Goal: Transaction & Acquisition: Purchase product/service

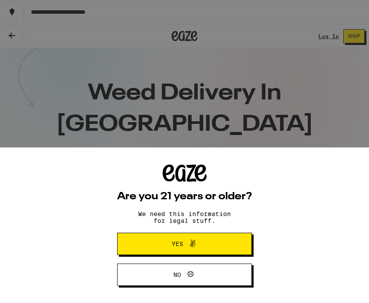
click at [217, 239] on button "Yes" at bounding box center [184, 244] width 135 height 22
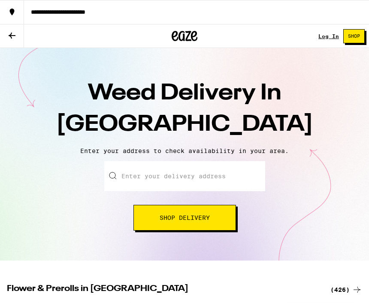
click at [363, 41] on button "Shop" at bounding box center [353, 36] width 21 height 14
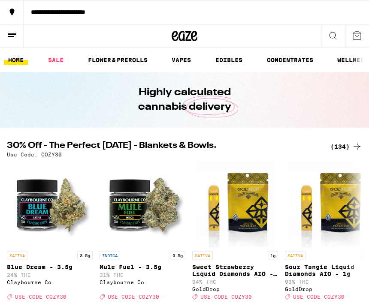
click at [18, 43] on button at bounding box center [12, 36] width 24 height 24
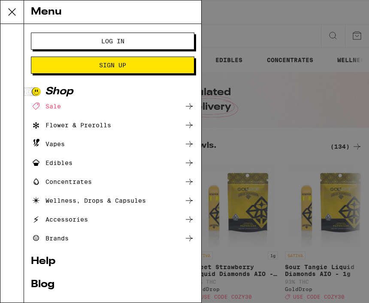
click at [55, 110] on div "Sale" at bounding box center [46, 106] width 30 height 10
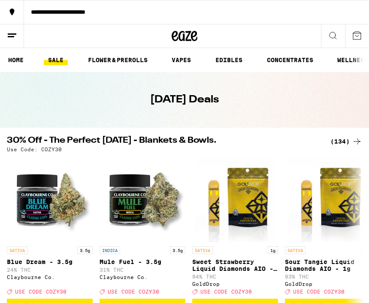
click at [282, 58] on link "CONCENTRATES" at bounding box center [289, 60] width 55 height 10
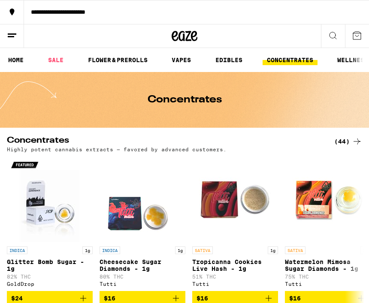
click at [359, 146] on icon at bounding box center [356, 141] width 10 height 10
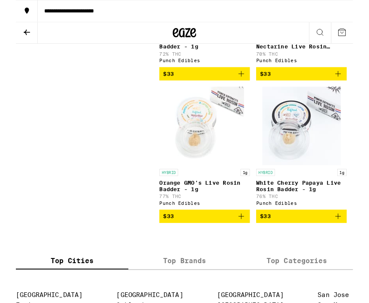
scroll to position [3357, 0]
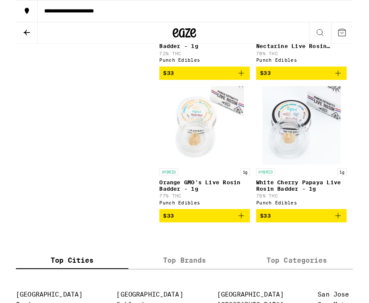
click at [57, 12] on div "**********" at bounding box center [196, 12] width 345 height 6
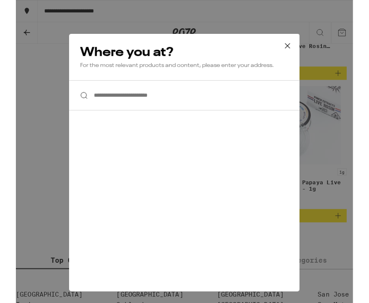
click at [294, 48] on icon at bounding box center [297, 50] width 13 height 13
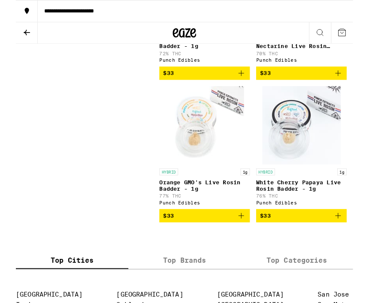
click at [4, 36] on button at bounding box center [12, 36] width 24 height 24
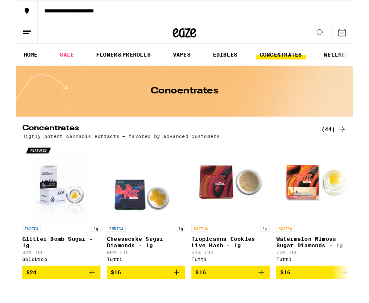
click at [17, 36] on button at bounding box center [12, 36] width 24 height 24
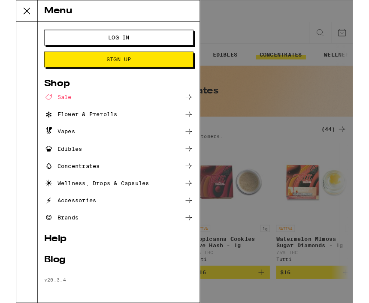
click at [139, 67] on span "Sign Up" at bounding box center [113, 65] width 94 height 6
